Goal: Navigation & Orientation: Find specific page/section

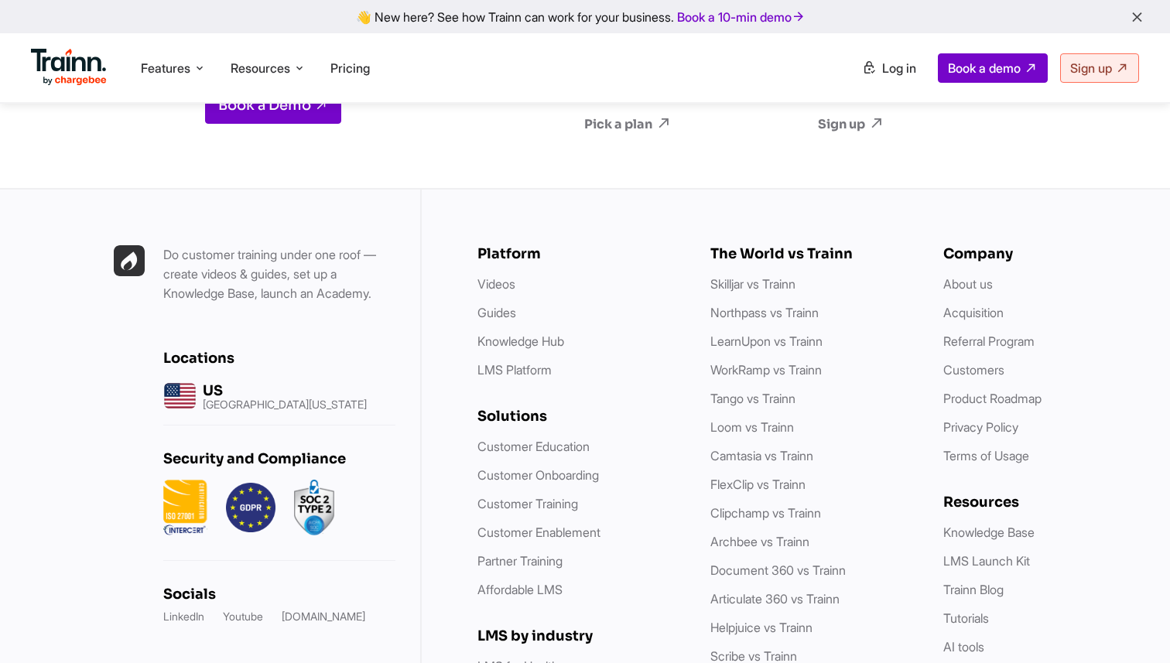
scroll to position [4543, 0]
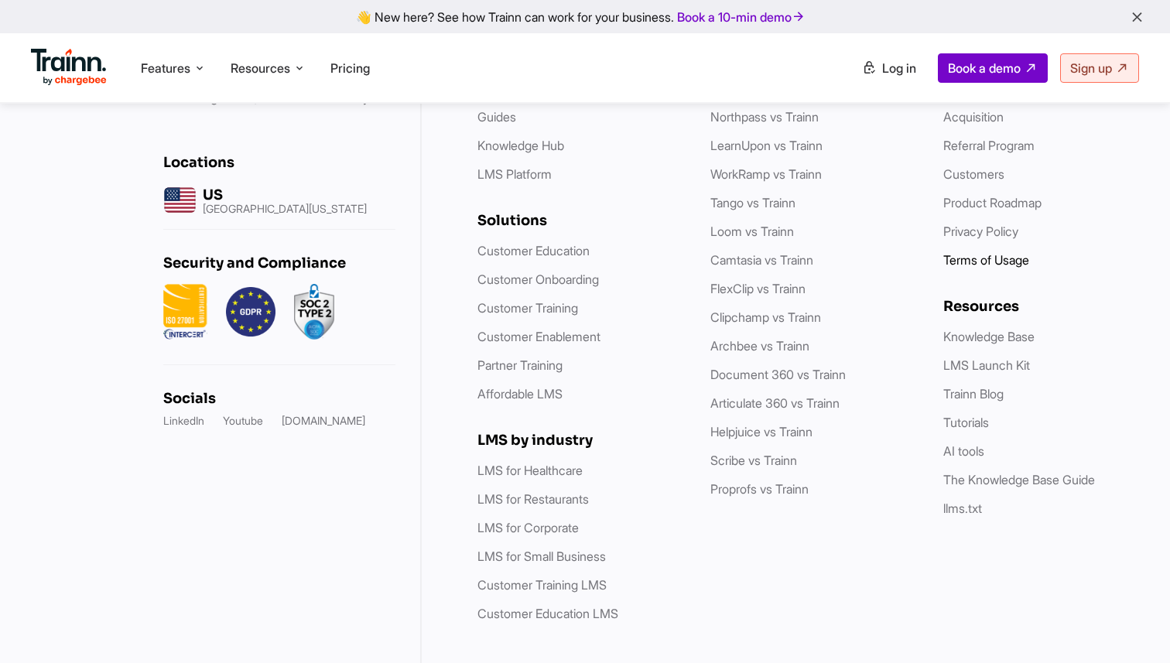
click at [1006, 252] on link "Terms of Usage" at bounding box center [986, 259] width 86 height 15
